Goal: Information Seeking & Learning: Learn about a topic

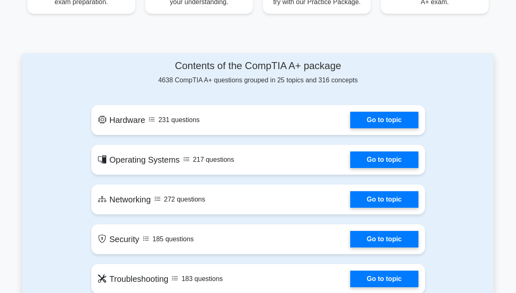
scroll to position [344, 0]
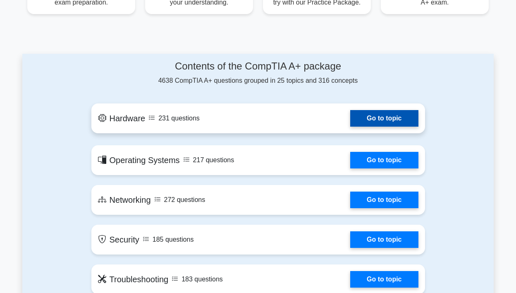
click at [395, 122] on link "Go to topic" at bounding box center [384, 118] width 68 height 17
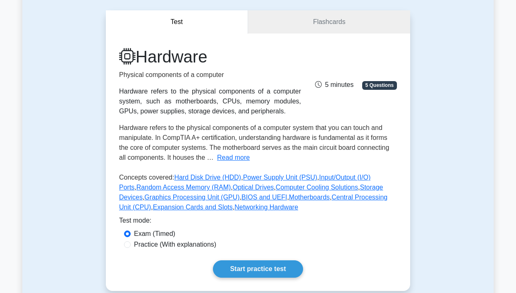
scroll to position [72, 0]
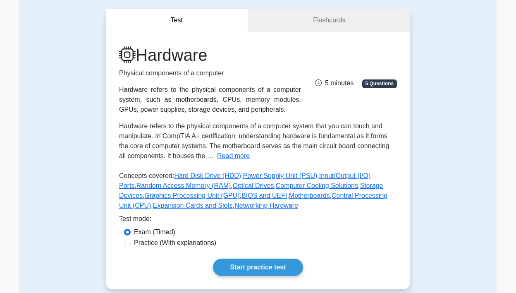
click at [194, 242] on label "Practice (With explanations)" at bounding box center [175, 243] width 82 height 10
click at [131, 242] on input "Practice (With explanations)" at bounding box center [127, 242] width 7 height 7
radio input "true"
click at [258, 269] on link "Start practice test" at bounding box center [258, 266] width 90 height 17
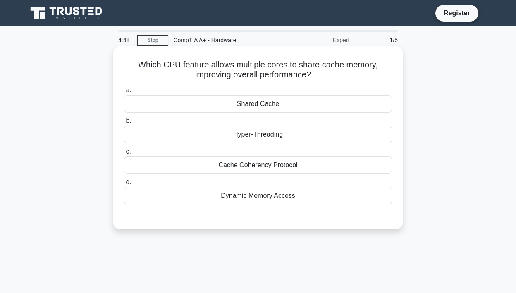
click at [257, 104] on div "Shared Cache" at bounding box center [258, 103] width 268 height 17
click at [124, 93] on input "a. Shared Cache" at bounding box center [124, 90] width 0 height 5
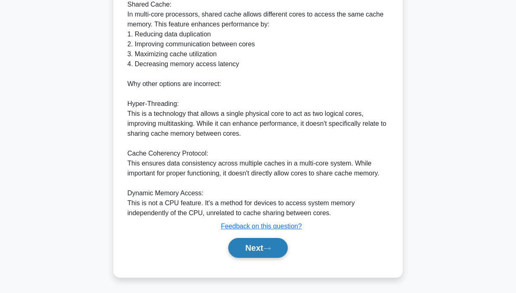
scroll to position [267, 0]
click at [258, 246] on button "Next" at bounding box center [257, 248] width 59 height 20
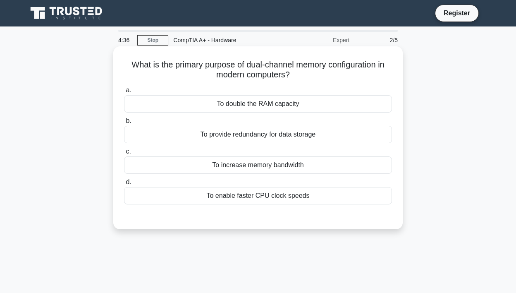
scroll to position [0, 0]
click at [273, 164] on div "To increase memory bandwidth" at bounding box center [258, 164] width 268 height 17
click at [124, 154] on input "c. To increase memory bandwidth" at bounding box center [124, 151] width 0 height 5
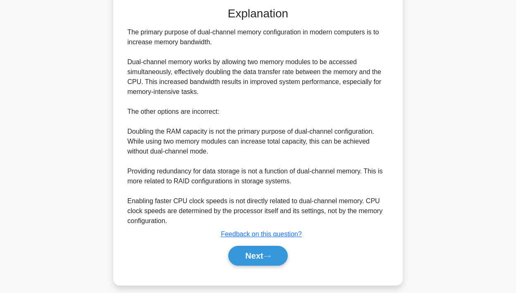
scroll to position [210, 0]
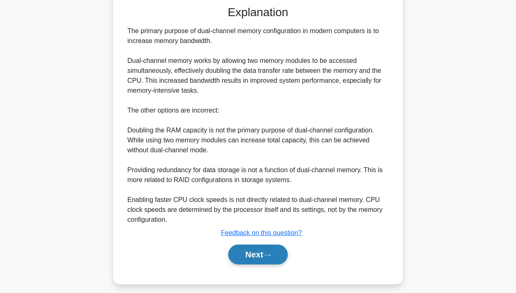
click at [255, 259] on button "Next" at bounding box center [257, 254] width 59 height 20
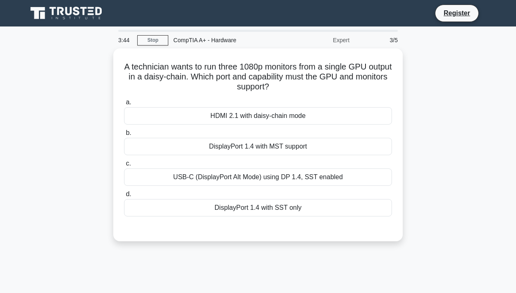
scroll to position [0, 0]
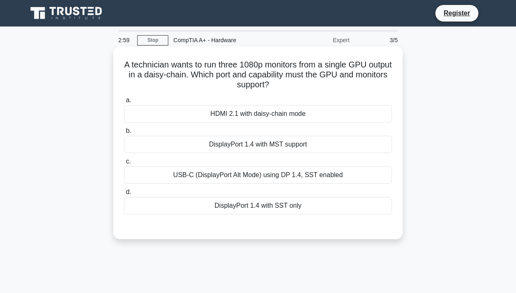
click at [274, 143] on div "DisplayPort 1.4 with MST support" at bounding box center [258, 144] width 268 height 17
click at [124, 133] on input "b. DisplayPort 1.4 with MST support" at bounding box center [124, 130] width 0 height 5
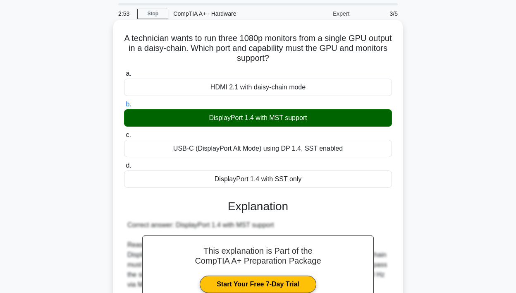
scroll to position [26, 0]
click at [291, 178] on div "DisplayPort 1.4 with SST only" at bounding box center [258, 178] width 268 height 17
click at [124, 168] on input "d. DisplayPort 1.4 with SST only" at bounding box center [124, 165] width 0 height 5
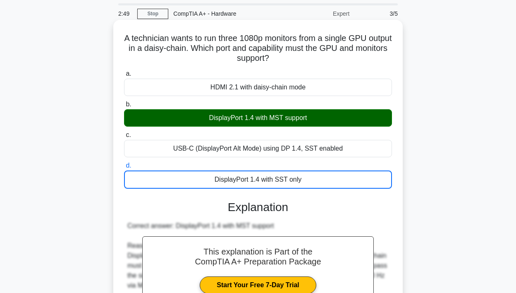
click at [300, 142] on div "USB-C (DisplayPort Alt Mode) using DP 1.4, SST enabled" at bounding box center [258, 148] width 268 height 17
click at [124, 138] on input "c. USB-C (DisplayPort Alt Mode) using DP 1.4, SST enabled" at bounding box center [124, 134] width 0 height 5
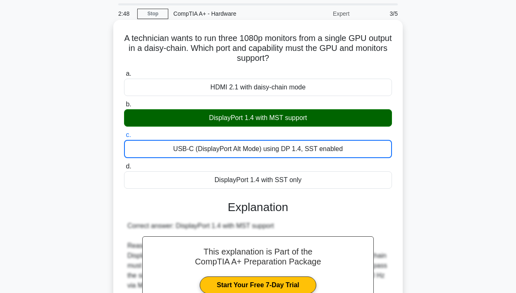
click at [295, 90] on div "HDMI 2.1 with daisy-chain mode" at bounding box center [258, 87] width 268 height 17
click at [124, 76] on input "a. HDMI 2.1 with daisy-chain mode" at bounding box center [124, 73] width 0 height 5
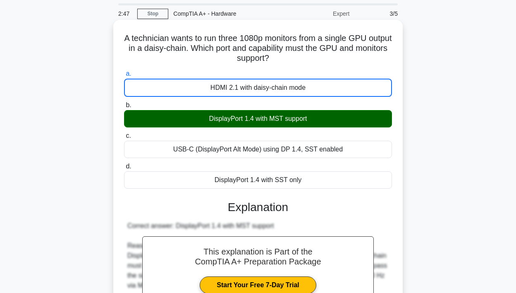
click at [290, 88] on div "HDMI 2.1 with daisy-chain mode" at bounding box center [258, 88] width 268 height 18
click at [124, 76] on input "a. HDMI 2.1 with daisy-chain mode" at bounding box center [124, 73] width 0 height 5
click at [284, 115] on div "DisplayPort 1.4 with MST support" at bounding box center [258, 118] width 268 height 17
click at [124, 108] on input "b. DisplayPort 1.4 with MST support" at bounding box center [124, 104] width 0 height 5
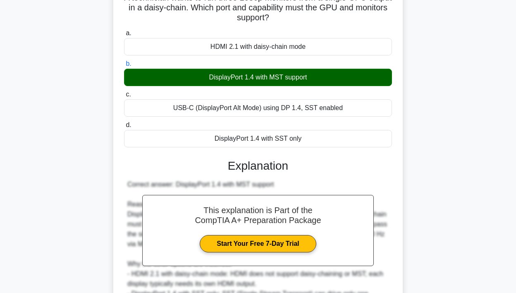
scroll to position [67, 0]
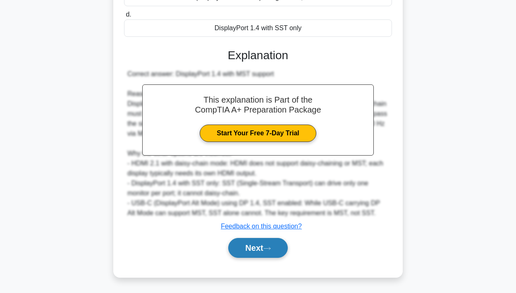
click at [261, 248] on button "Next" at bounding box center [257, 248] width 59 height 20
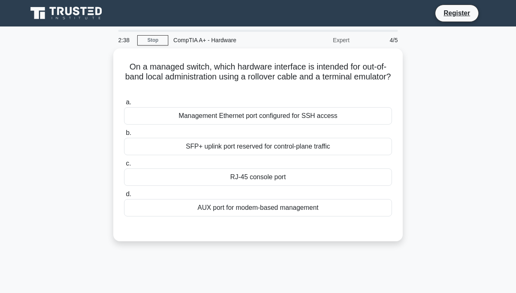
scroll to position [0, 0]
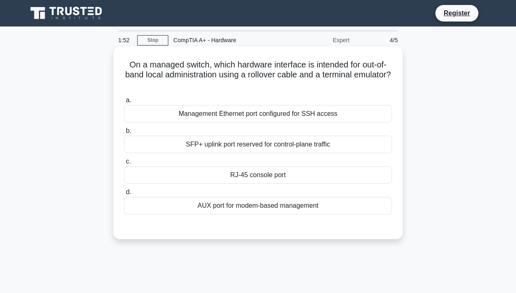
click at [229, 111] on div "Management Ethernet port configured for SSH access" at bounding box center [258, 113] width 268 height 17
click at [124, 103] on input "a. Management Ethernet port configured for SSH access" at bounding box center [124, 100] width 0 height 5
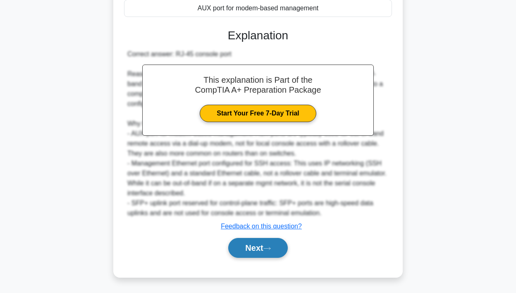
click at [261, 245] on button "Next" at bounding box center [257, 248] width 59 height 20
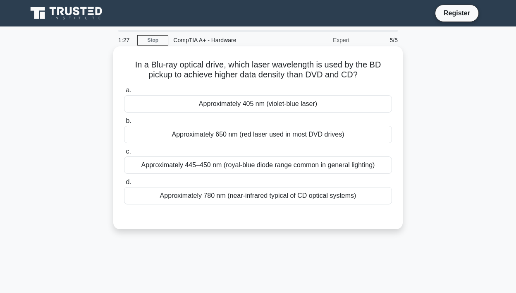
click at [286, 105] on div "Approximately 405 nm (violet-blue laser)" at bounding box center [258, 103] width 268 height 17
click at [124, 93] on input "a. Approximately 405 nm (violet-blue laser)" at bounding box center [124, 90] width 0 height 5
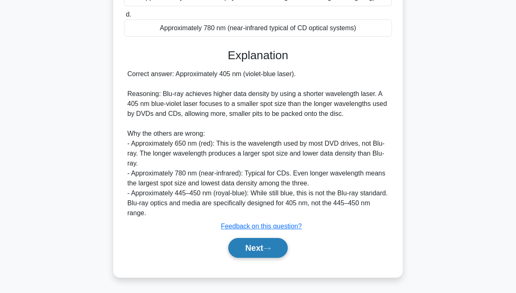
scroll to position [167, 0]
click at [267, 250] on icon at bounding box center [266, 248] width 7 height 5
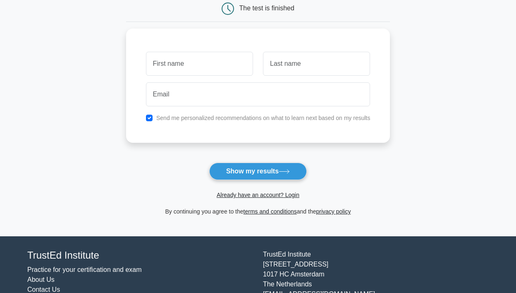
scroll to position [90, 0]
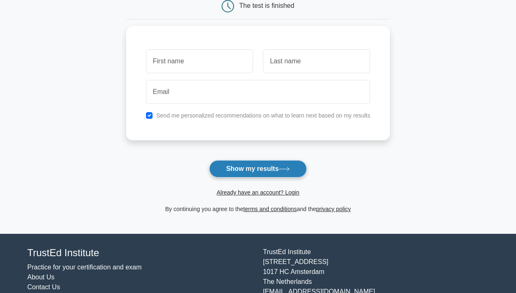
click at [250, 169] on button "Show my results" at bounding box center [258, 168] width 98 height 17
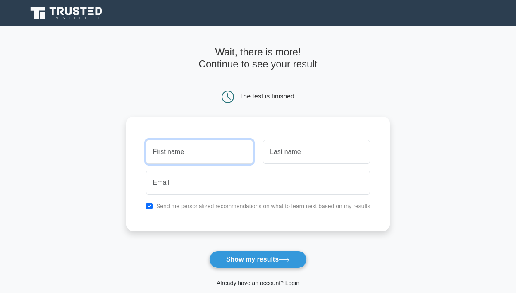
scroll to position [0, 0]
